Goal: Use online tool/utility: Utilize a website feature to perform a specific function

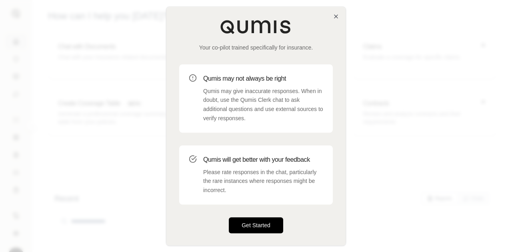
click at [258, 219] on button "Get Started" at bounding box center [256, 226] width 54 height 16
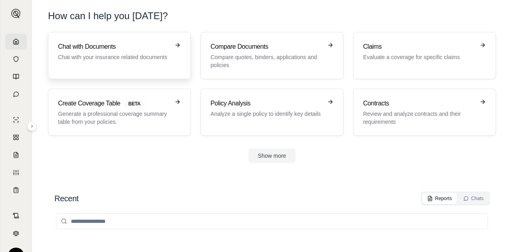
click at [127, 48] on h3 "Chat with Documents" at bounding box center [114, 47] width 112 height 10
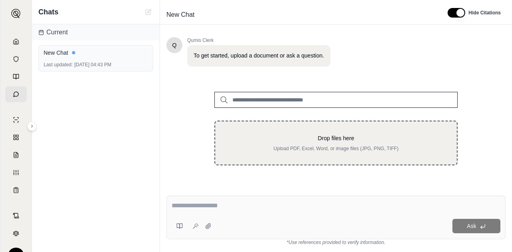
scroll to position [50, 0]
click at [282, 142] on div "Drop files here Upload PDF, Excel, Word, or image files (JPG, PNG, TIFF)" at bounding box center [336, 143] width 216 height 18
type input "**********"
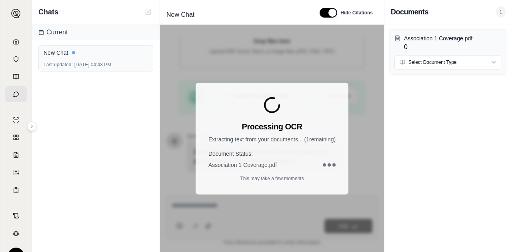
scroll to position [185, 0]
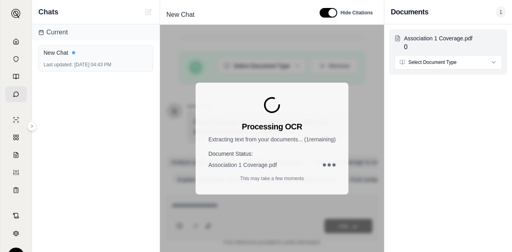
click at [483, 60] on html "S Chats Current New Chat Last updated: [DATE] 04:43 PM New Chat Hide Citations …" at bounding box center [256, 126] width 512 height 252
click at [437, 54] on div "Association 1 Coverage.pdf 0 Select Document Type" at bounding box center [448, 52] width 118 height 46
click at [438, 62] on html "S Chats Current New Chat Last updated: [DATE] 04:43 PM New Chat Hide Citations …" at bounding box center [256, 126] width 512 height 252
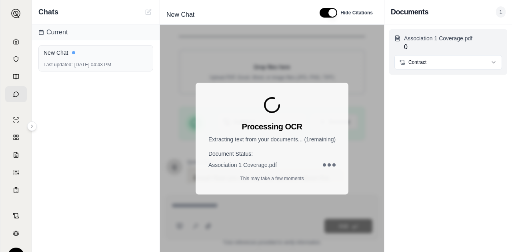
click at [445, 36] on p "Association 1 Coverage.pdf" at bounding box center [453, 38] width 98 height 8
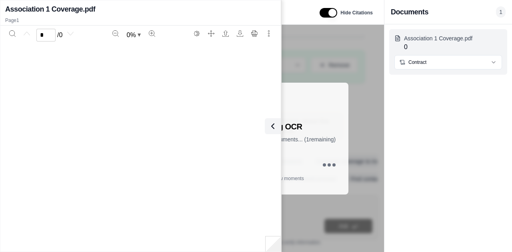
scroll to position [202, 0]
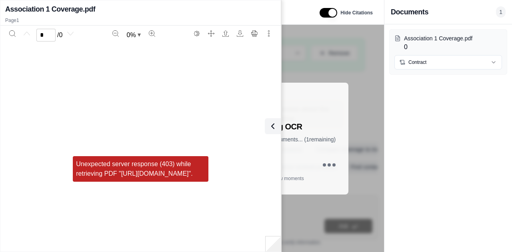
click at [374, 55] on div "Processing OCR Extracting text from your documents... ( 1 remaining) Document S…" at bounding box center [272, 139] width 224 height 228
click at [267, 127] on icon at bounding box center [271, 127] width 10 height 10
